Goal: Navigation & Orientation: Find specific page/section

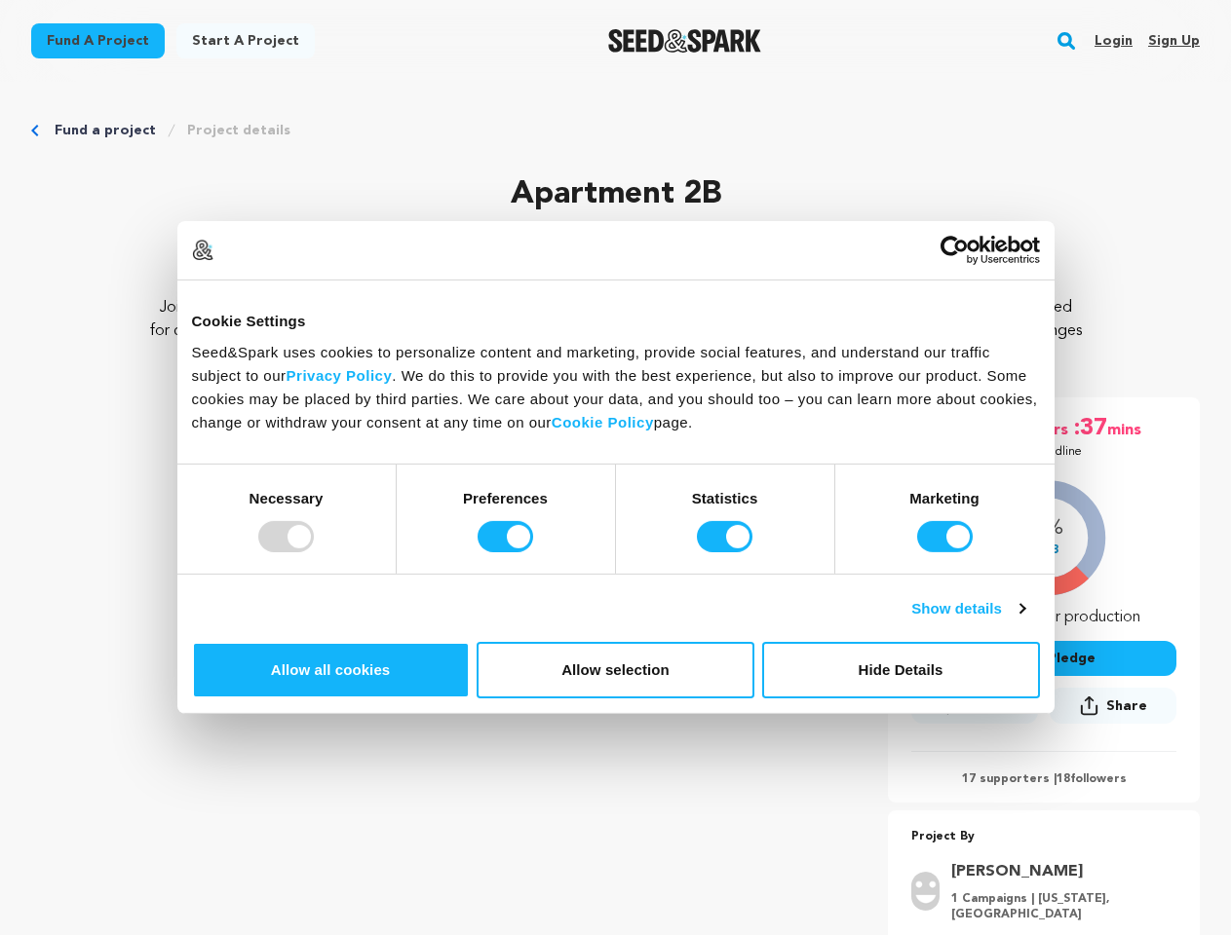
click at [314, 552] on div at bounding box center [286, 536] width 56 height 31
click at [533, 552] on input "Preferences" at bounding box center [505, 536] width 56 height 31
checkbox input "false"
click at [727, 552] on input "Statistics" at bounding box center [725, 536] width 56 height 31
checkbox input "false"
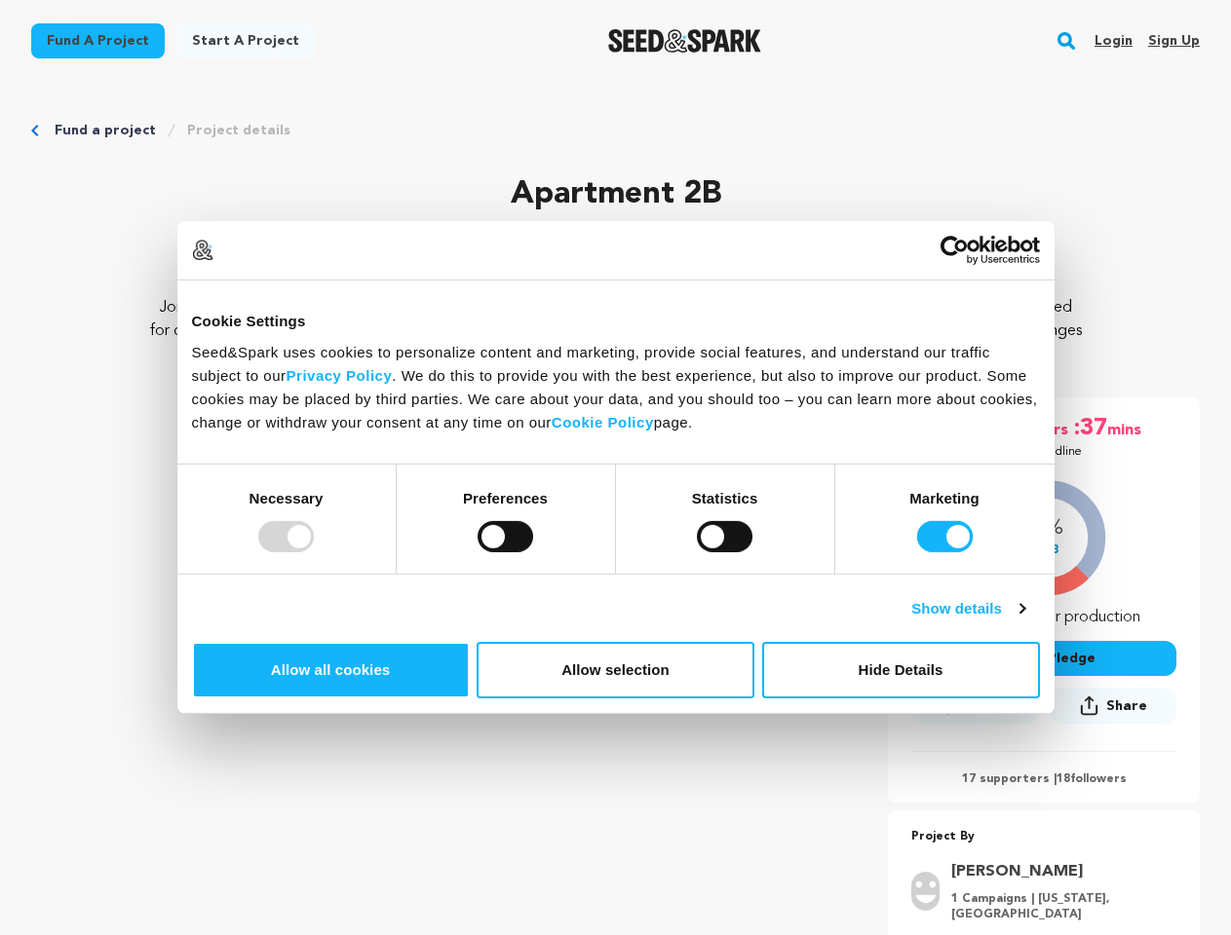
click at [917, 552] on input "Marketing" at bounding box center [945, 536] width 56 height 31
checkbox input "false"
click at [1024, 621] on link "Show details" at bounding box center [967, 608] width 113 height 23
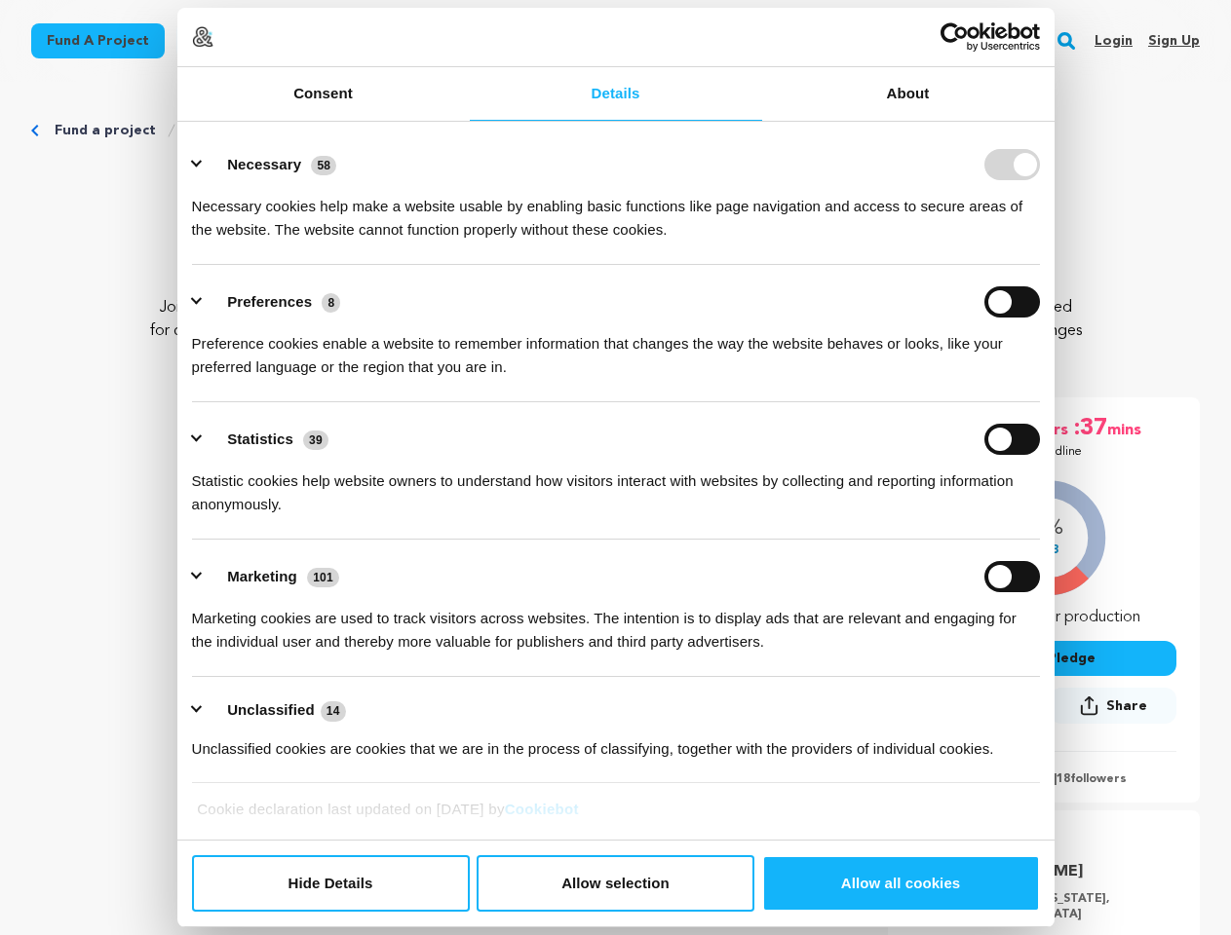
click at [1054, 121] on link "About" at bounding box center [908, 94] width 292 height 54
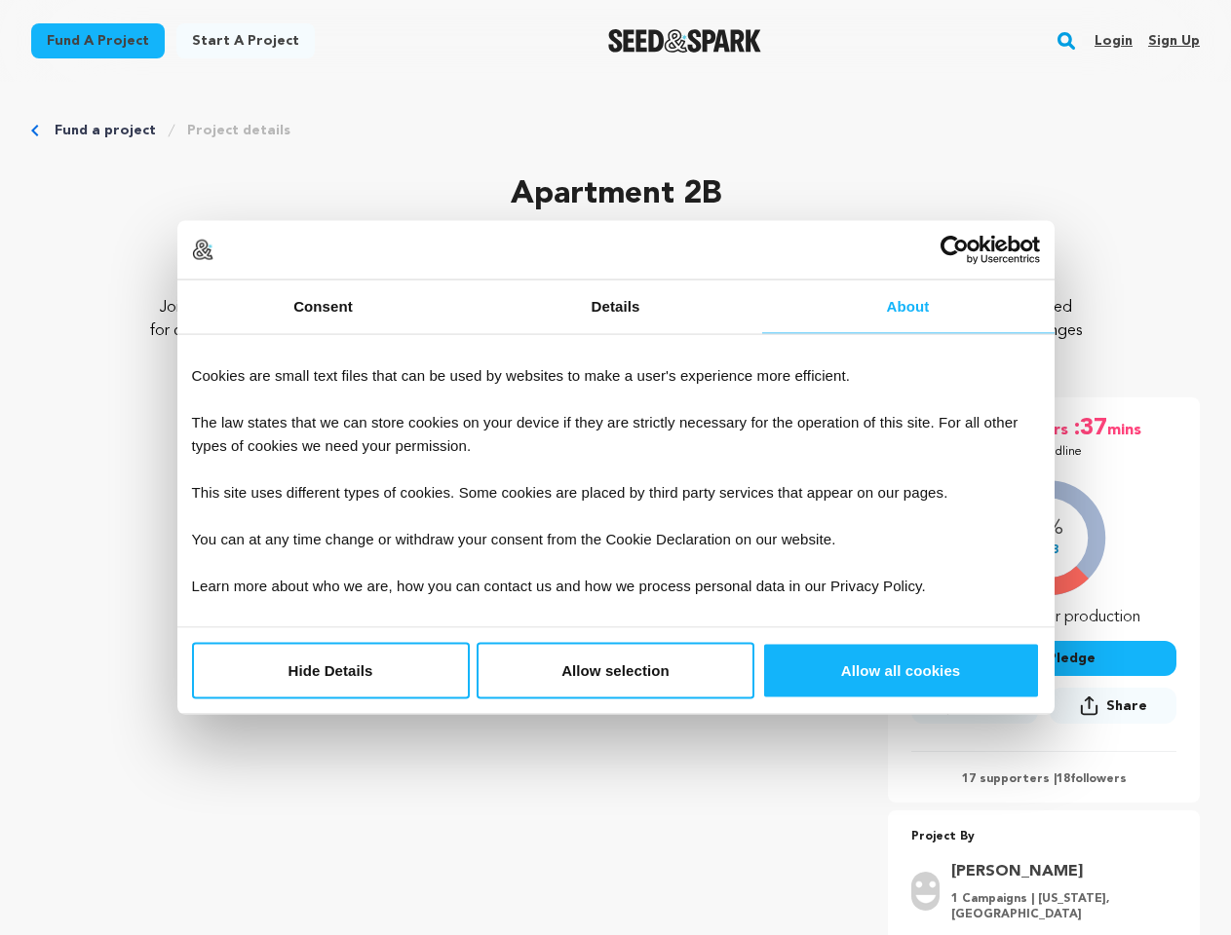
click at [1077, 744] on div "28 days :05 hrs :37 mins Until Deadline 22% $888" at bounding box center [1044, 600] width 312 height 405
click at [1077, 808] on div "28 days :05 hrs :37 mins Until Deadline 22% $888" at bounding box center [1044, 697] width 312 height 599
click at [1070, 41] on rect "button" at bounding box center [1065, 40] width 23 height 23
click at [225, 131] on input "text" at bounding box center [615, 141] width 1110 height 26
